Goal: Task Accomplishment & Management: Use online tool/utility

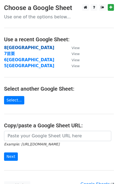
click at [8, 48] on strong "8[GEOGRAPHIC_DATA]" at bounding box center [29, 47] width 50 height 5
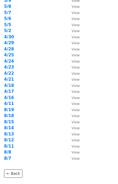
scroll to position [144, 0]
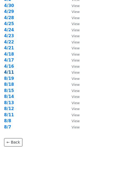
click at [11, 73] on strong "4/11" at bounding box center [9, 72] width 10 height 5
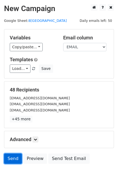
click at [15, 157] on link "Send" at bounding box center [13, 159] width 18 height 10
